Goal: Information Seeking & Learning: Learn about a topic

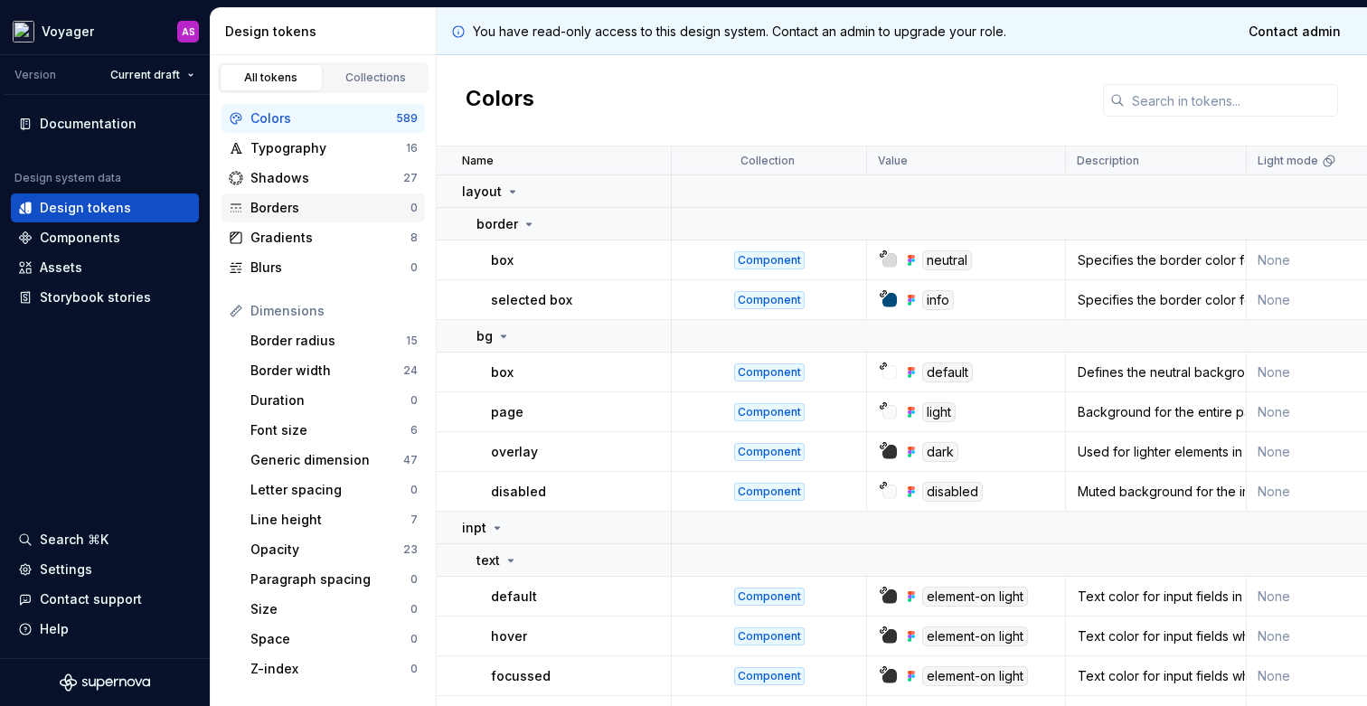
click at [268, 209] on div "Borders" at bounding box center [330, 208] width 160 height 18
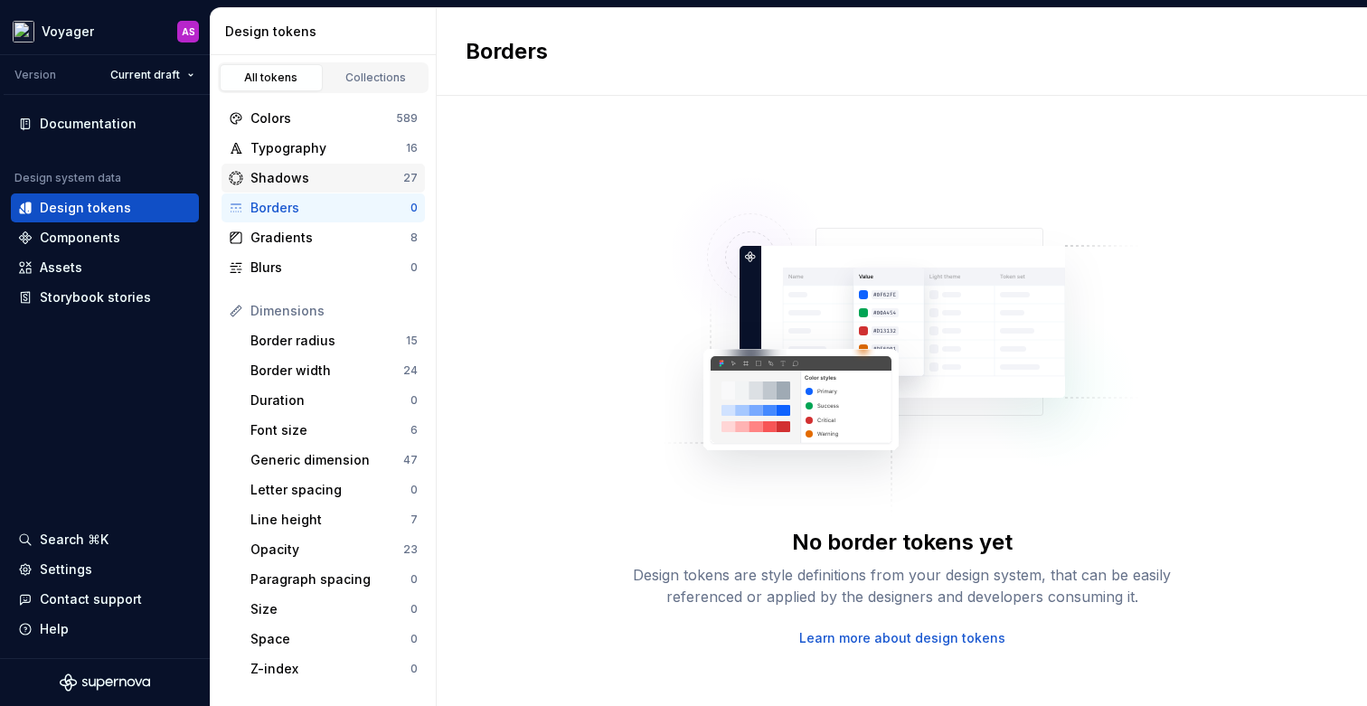
click at [286, 174] on div "Shadows" at bounding box center [326, 178] width 153 height 18
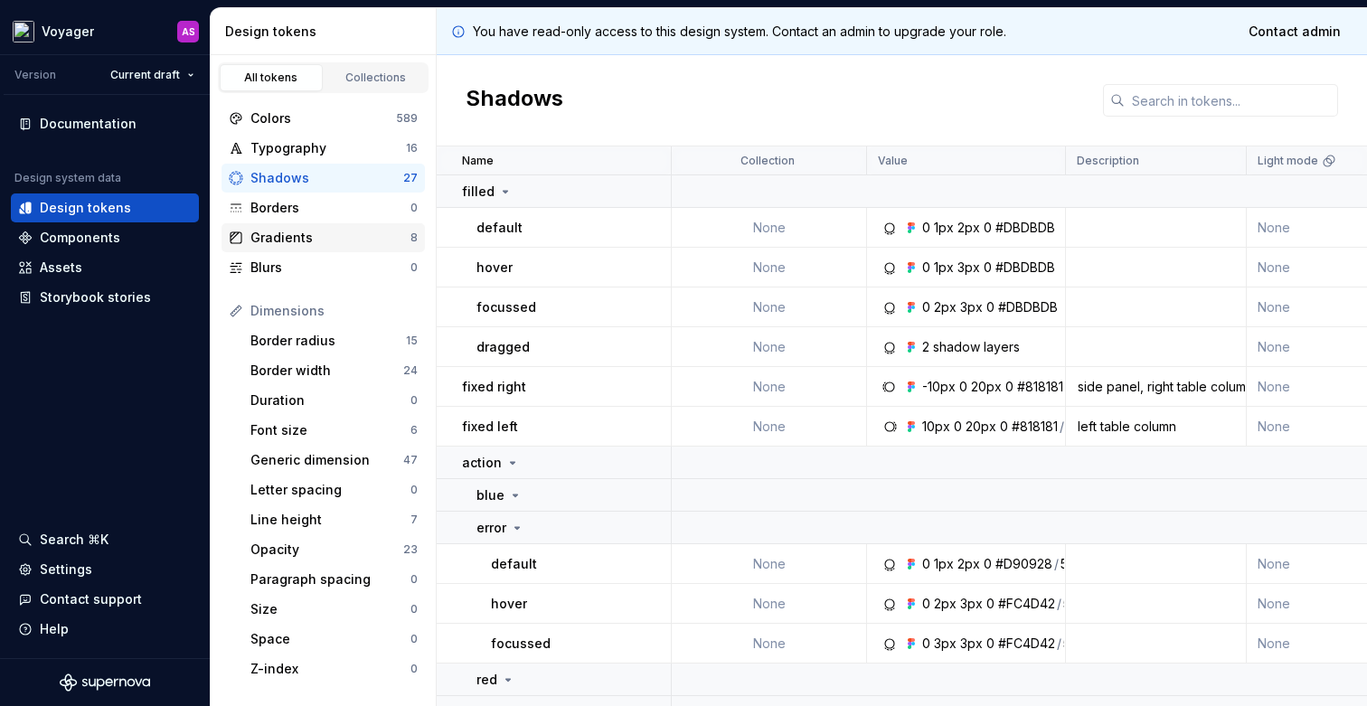
click at [284, 234] on div "Gradients" at bounding box center [330, 238] width 160 height 18
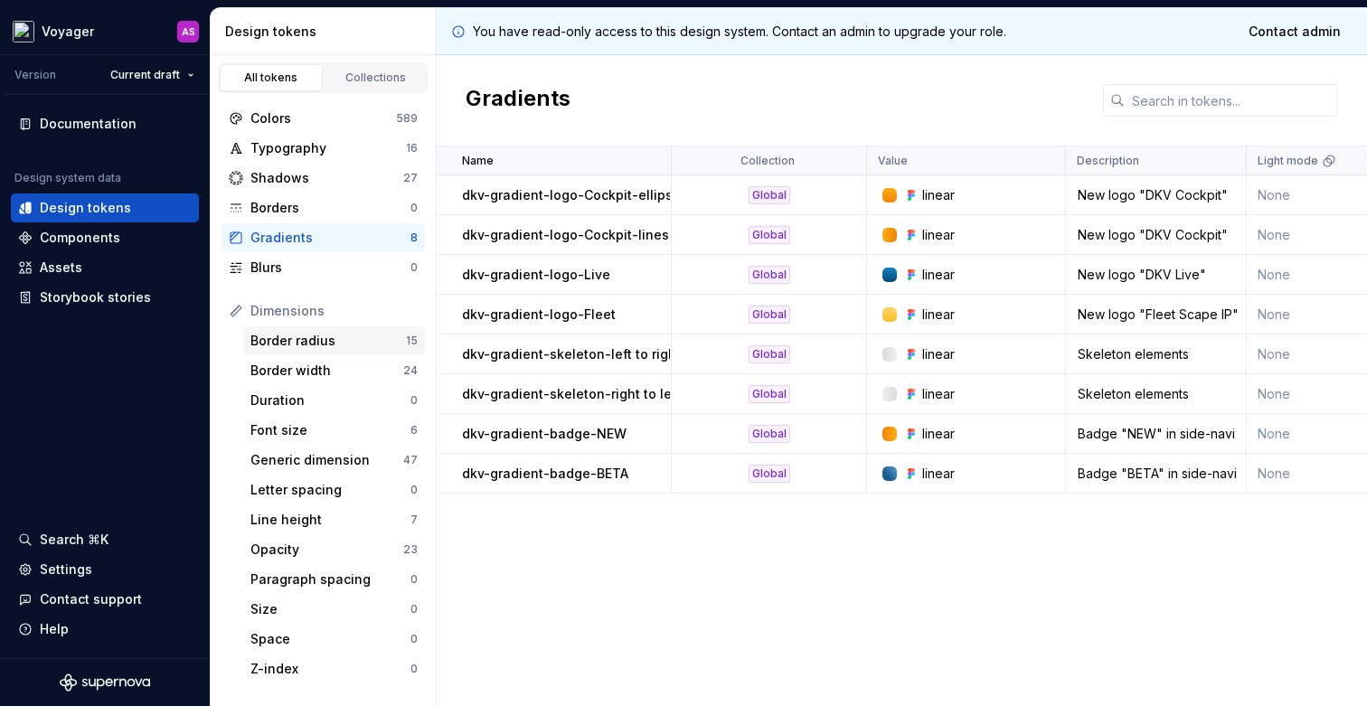
click at [275, 352] on div "Border radius 15" at bounding box center [334, 340] width 182 height 29
